Goal: Book appointment/travel/reservation

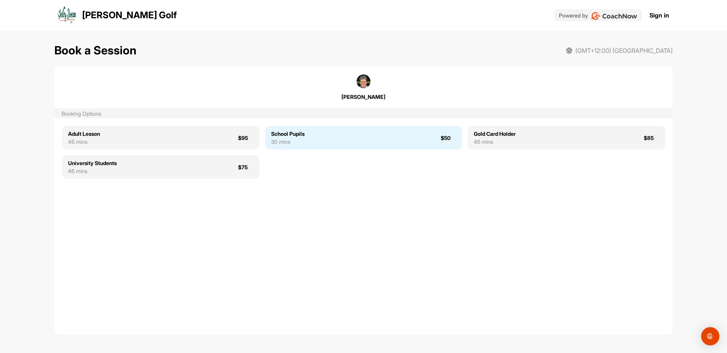
click at [326, 141] on div "School Pupils 30 mins $50" at bounding box center [363, 138] width 197 height 24
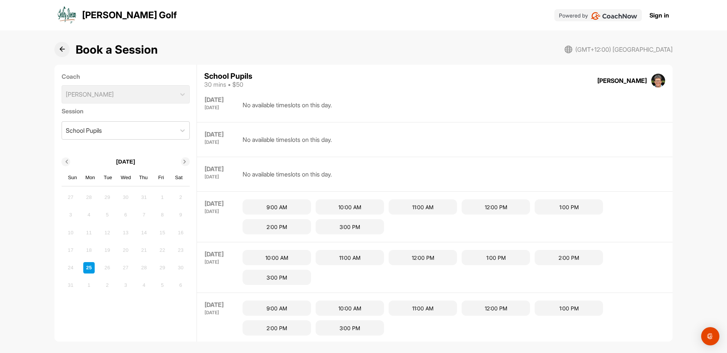
scroll to position [802, 0]
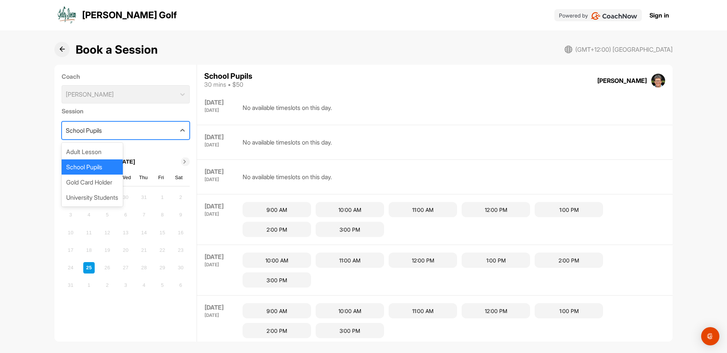
click at [148, 133] on div "School Pupils" at bounding box center [119, 130] width 114 height 17
click at [109, 152] on div "Adult Lesson" at bounding box center [92, 151] width 61 height 15
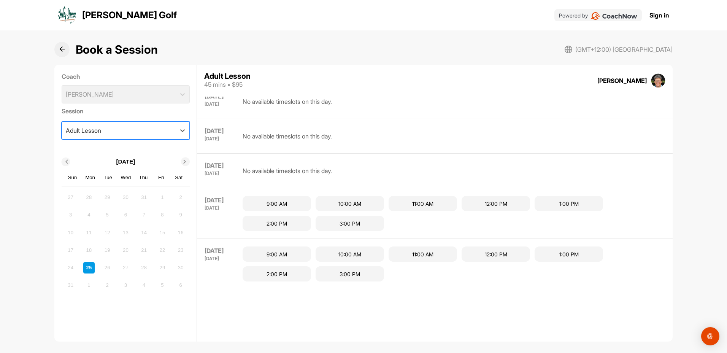
scroll to position [2009, 0]
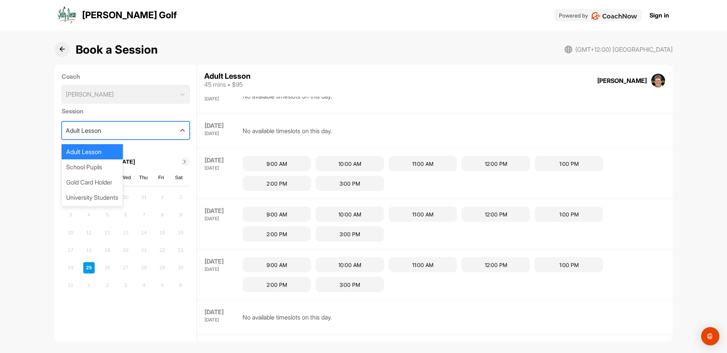
click at [143, 136] on div "Adult Lesson" at bounding box center [119, 130] width 114 height 17
click at [112, 185] on div "Gold Card Holder" at bounding box center [92, 182] width 61 height 15
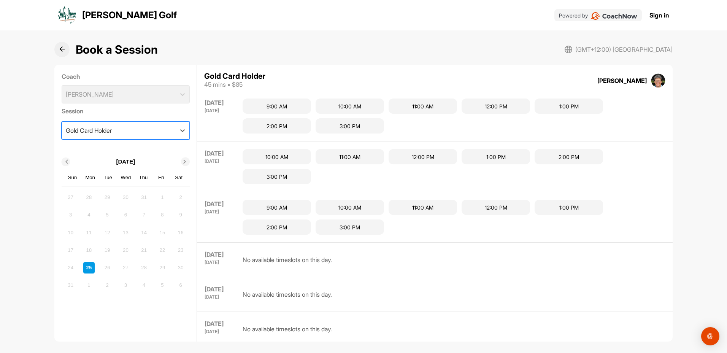
scroll to position [910, 0]
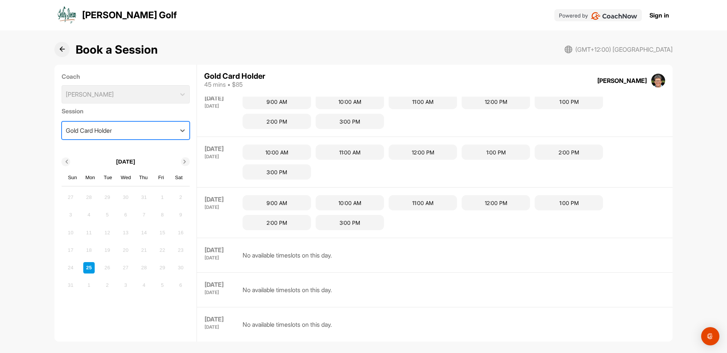
click at [156, 127] on div "Gold Card Holder" at bounding box center [119, 130] width 114 height 17
click at [111, 201] on div "University Students" at bounding box center [92, 197] width 61 height 15
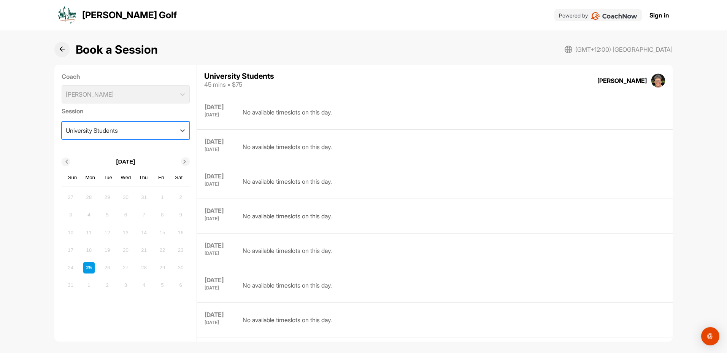
scroll to position [378, 0]
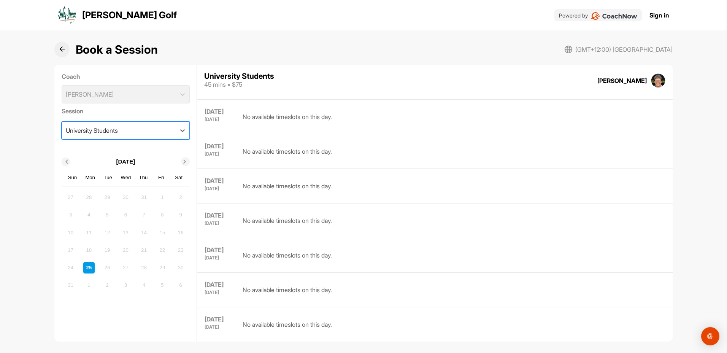
click at [60, 49] on icon at bounding box center [62, 49] width 6 height 6
